Goal: Transaction & Acquisition: Book appointment/travel/reservation

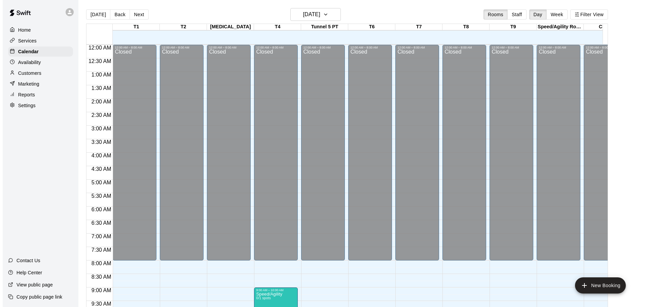
scroll to position [349, 158]
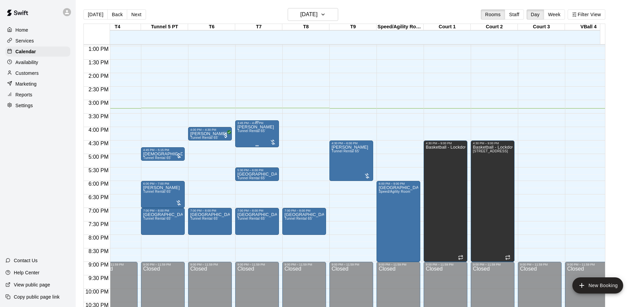
click at [274, 143] on div at bounding box center [273, 142] width 7 height 7
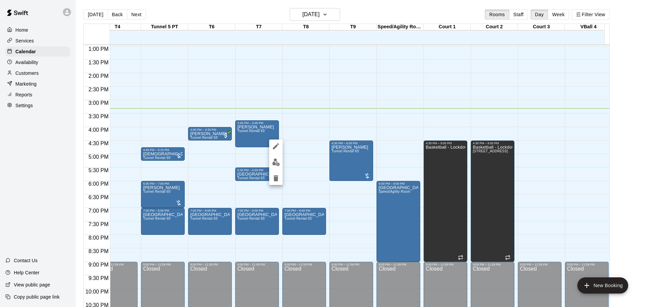
click at [252, 143] on div at bounding box center [323, 153] width 646 height 307
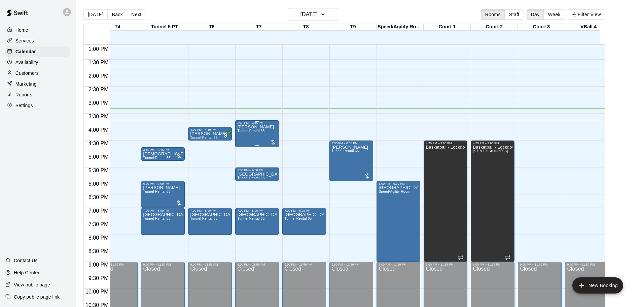
click at [271, 142] on div at bounding box center [273, 142] width 7 height 7
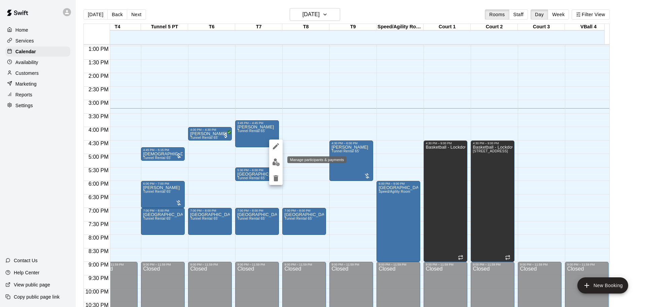
click at [276, 161] on img "edit" at bounding box center [276, 162] width 8 height 8
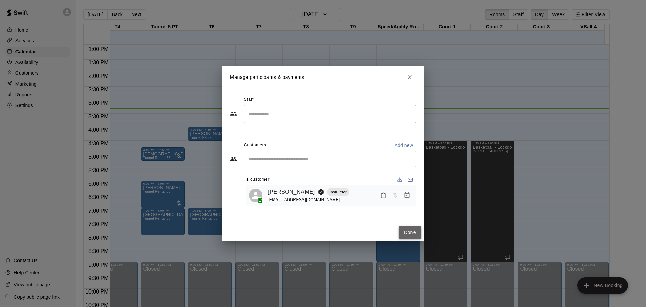
click at [407, 230] on button "Done" at bounding box center [410, 232] width 23 height 12
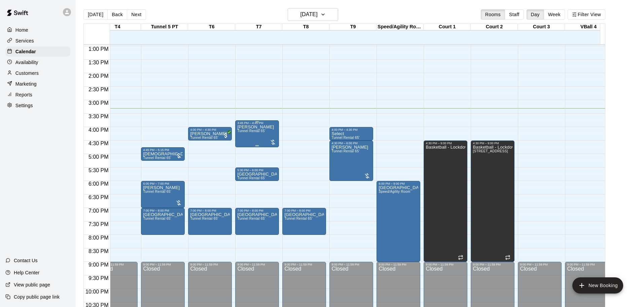
click at [271, 141] on div at bounding box center [273, 142] width 7 height 7
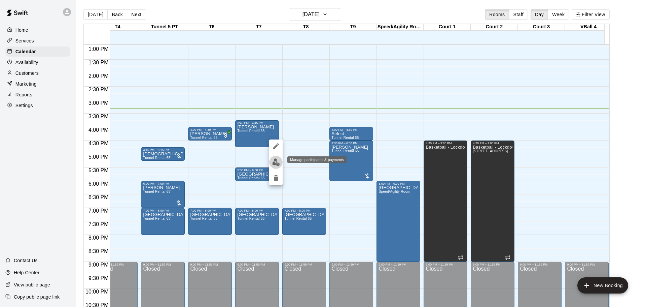
click at [276, 162] on img "edit" at bounding box center [276, 162] width 8 height 8
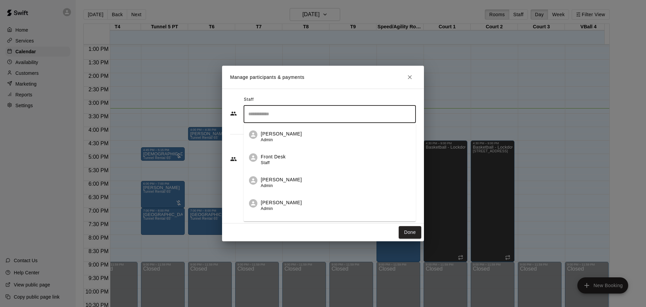
click at [272, 113] on input "Search staff" at bounding box center [330, 114] width 166 height 12
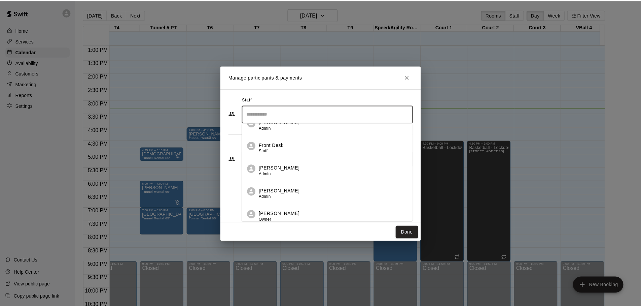
scroll to position [16, 0]
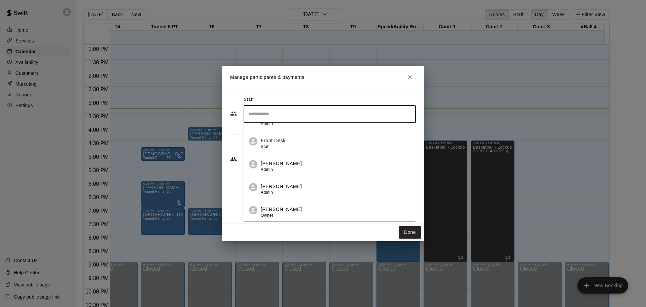
click at [539, 59] on div "Manage participants & payments Staff ​ [PERSON_NAME] Admin Front Desk Staff [PE…" at bounding box center [323, 153] width 646 height 307
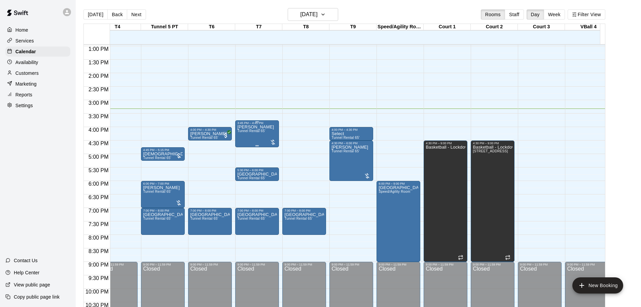
click at [273, 141] on div at bounding box center [273, 142] width 7 height 7
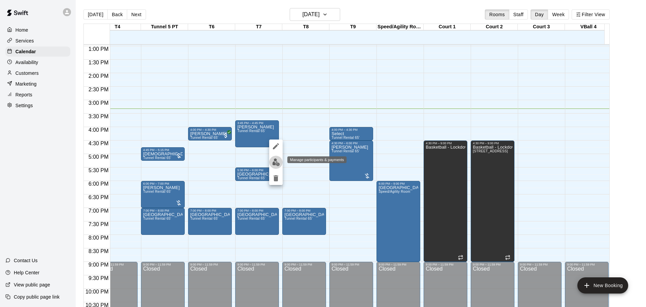
click at [275, 161] on img "edit" at bounding box center [276, 162] width 8 height 8
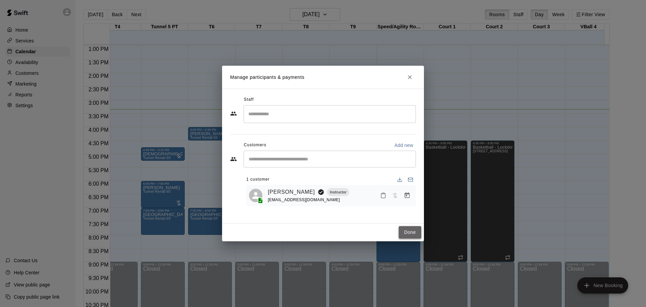
click at [409, 231] on button "Done" at bounding box center [410, 232] width 23 height 12
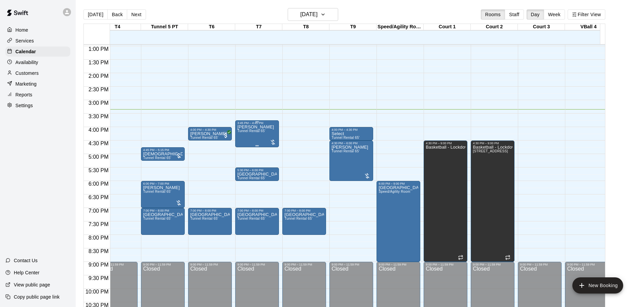
click at [271, 142] on div at bounding box center [273, 142] width 7 height 7
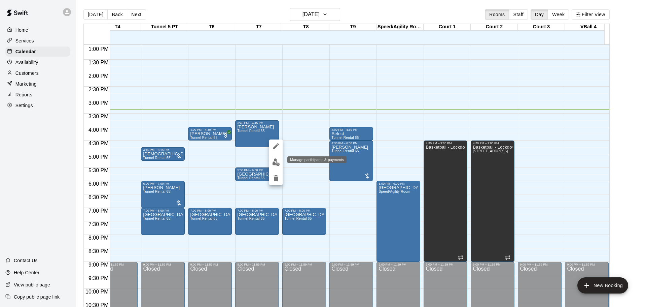
click at [275, 161] on img "edit" at bounding box center [276, 162] width 8 height 8
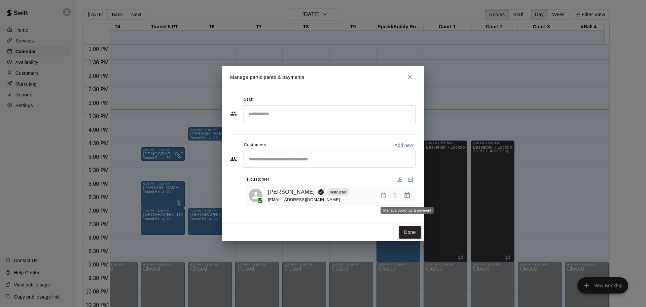
click at [409, 195] on icon "Manage bookings & payment" at bounding box center [407, 195] width 5 height 6
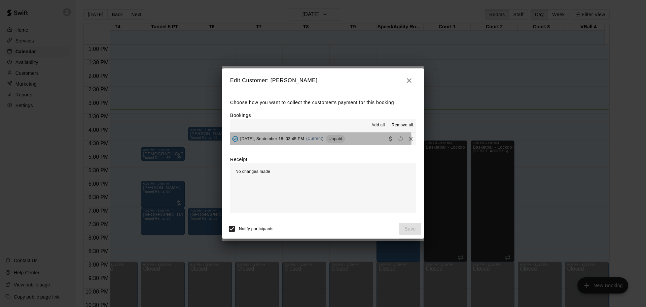
click at [317, 139] on span "(Current)" at bounding box center [315, 138] width 18 height 5
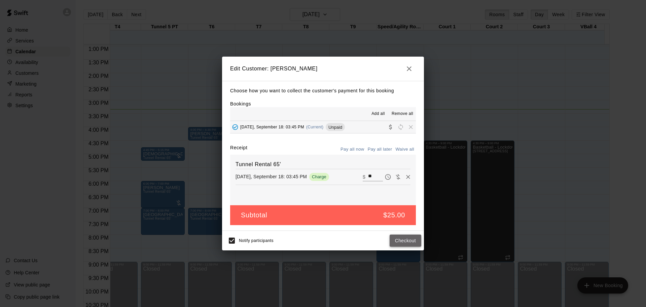
click at [406, 240] on button "Checkout" at bounding box center [406, 240] width 32 height 12
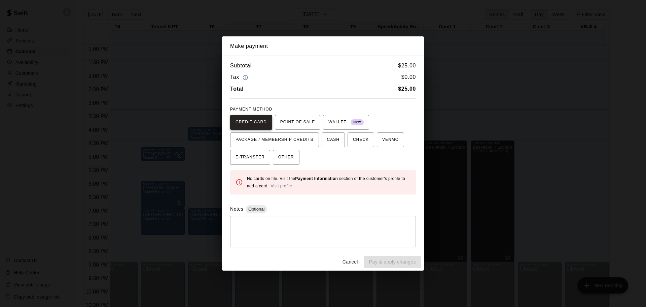
click at [248, 120] on span "CREDIT CARD" at bounding box center [251, 122] width 31 height 11
click at [244, 121] on span "CREDIT CARD" at bounding box center [251, 122] width 31 height 11
click at [301, 118] on span "POINT OF SALE" at bounding box center [297, 122] width 35 height 11
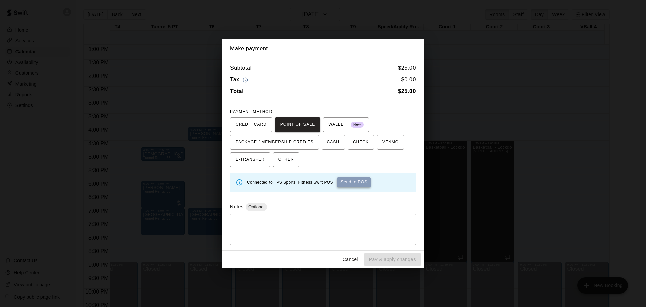
click at [362, 181] on button "Send to POS" at bounding box center [354, 182] width 34 height 10
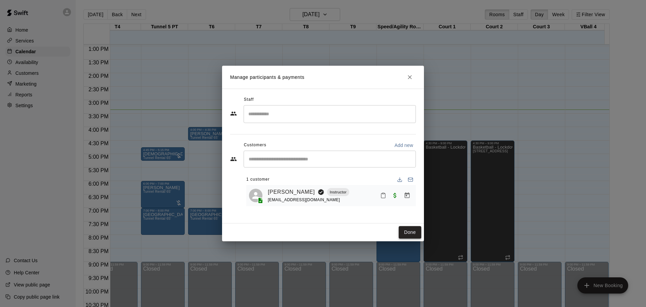
click at [409, 230] on button "Done" at bounding box center [410, 232] width 23 height 12
